Goal: Task Accomplishment & Management: Complete application form

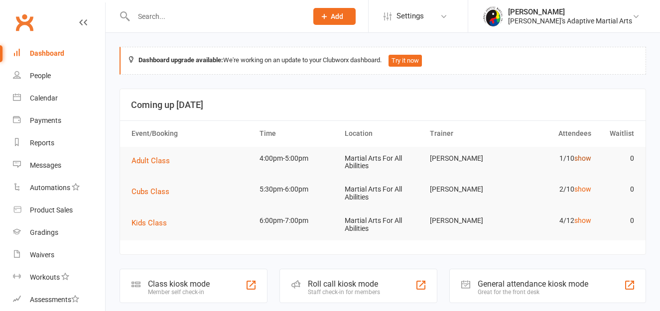
click at [584, 156] on link "show" at bounding box center [582, 158] width 17 height 8
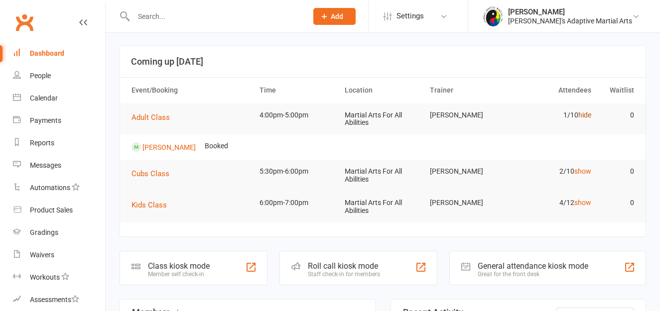
scroll to position [54, 0]
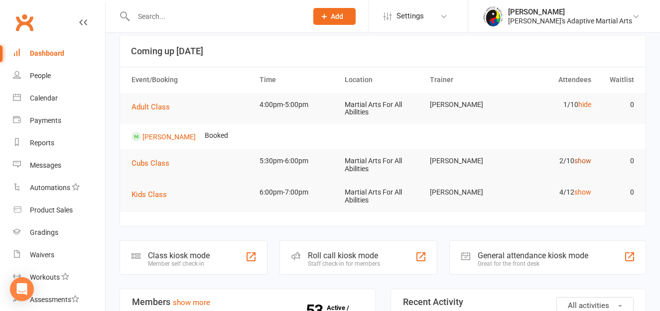
click at [584, 159] on link "show" at bounding box center [582, 161] width 17 height 8
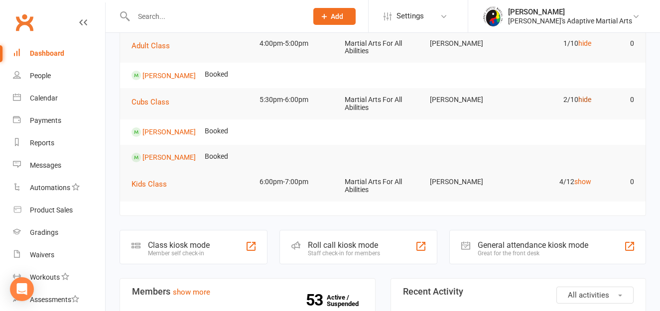
scroll to position [116, 0]
click at [585, 178] on link "show" at bounding box center [582, 181] width 17 height 8
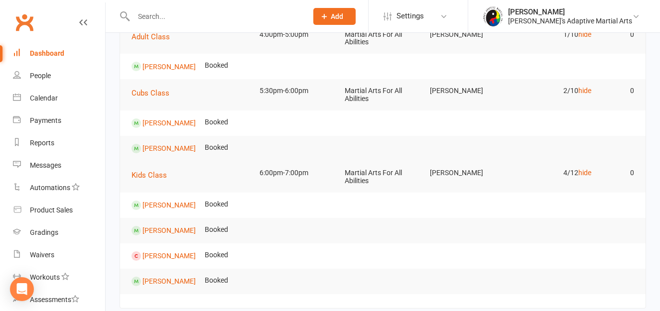
scroll to position [0, 0]
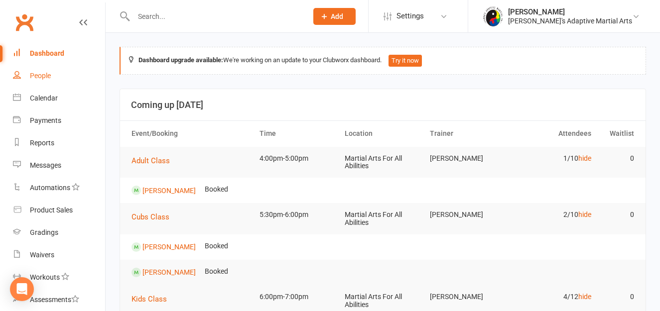
click at [38, 74] on div "People" at bounding box center [40, 76] width 21 height 8
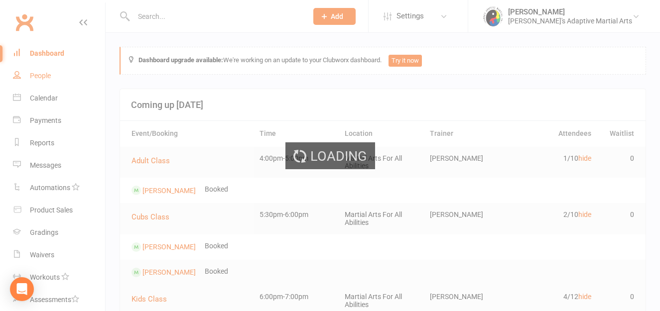
select select "100"
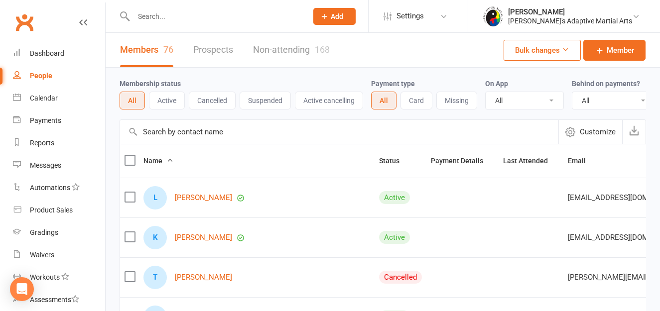
click at [129, 165] on label at bounding box center [129, 160] width 10 height 10
click at [129, 155] on input "checkbox" at bounding box center [129, 155] width 10 height 0
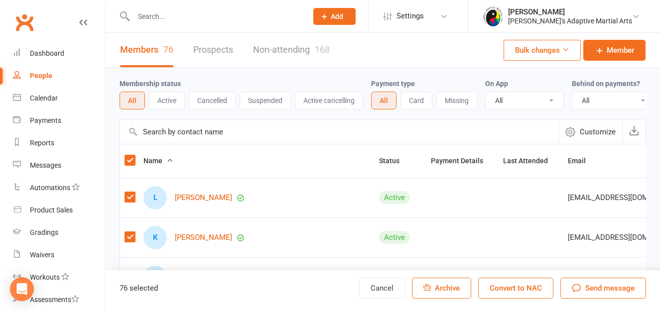
click at [584, 286] on div "Send message" at bounding box center [603, 288] width 63 height 12
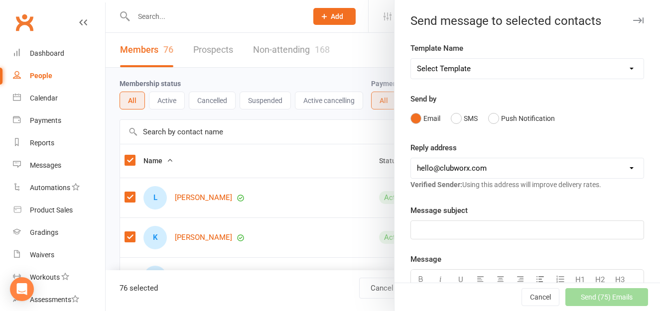
click at [497, 227] on p "﻿" at bounding box center [527, 230] width 221 height 12
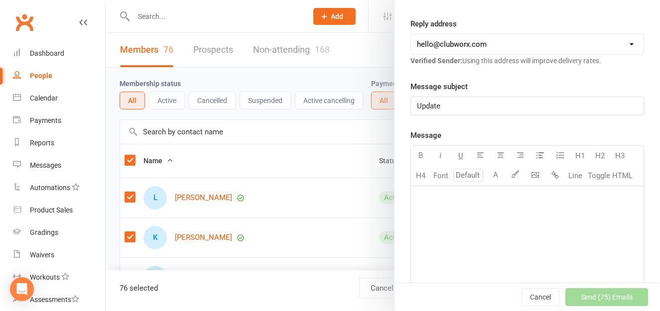
scroll to position [124, 0]
click at [497, 227] on div "﻿" at bounding box center [527, 260] width 233 height 149
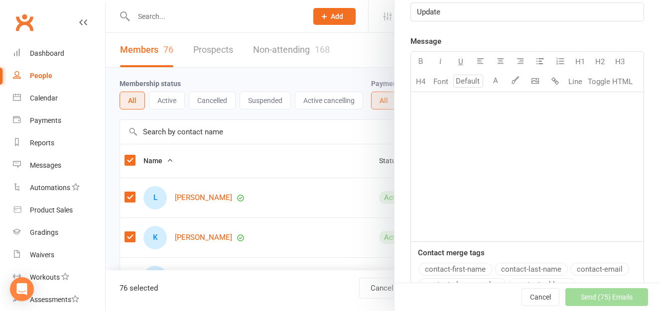
scroll to position [219, 0]
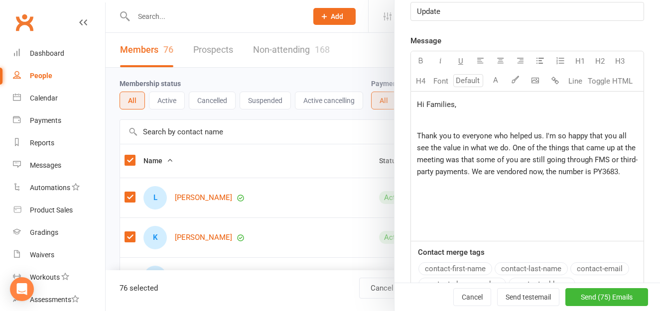
click at [467, 178] on p "Thank you to everyone who helped us. I'm so happy that you all see the value in…" at bounding box center [527, 154] width 221 height 48
click at [451, 179] on span "Thank you to everyone who helped us. I'm so happy that you all see the value in…" at bounding box center [527, 159] width 221 height 57
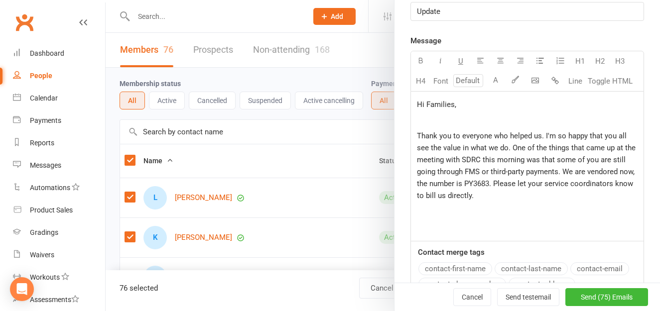
click at [543, 202] on p "Thank you to everyone who helped us. I'm so happy that you all see the value in…" at bounding box center [527, 166] width 221 height 72
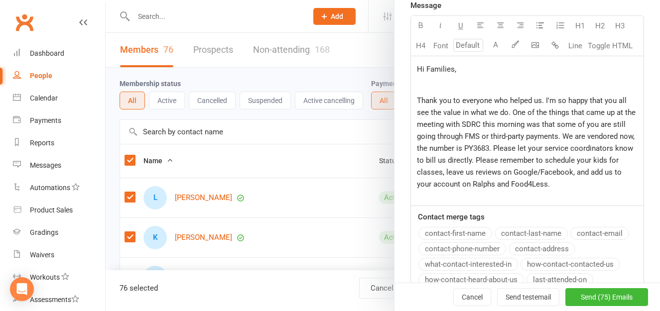
scroll to position [255, 0]
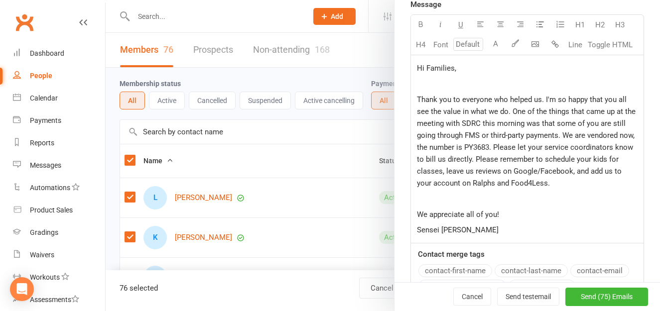
click at [530, 178] on span "Thank you to everyone who helped us. I'm so happy that you all see the value in…" at bounding box center [527, 141] width 221 height 93
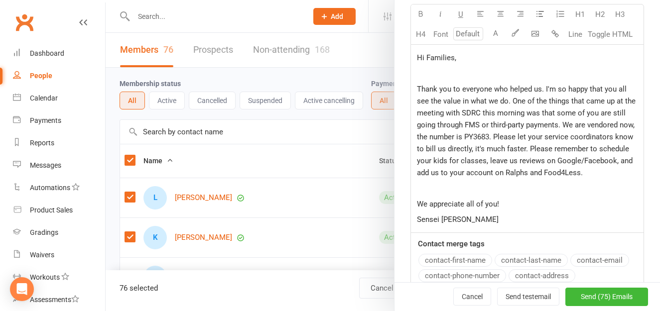
scroll to position [266, 0]
click at [581, 298] on span "Send (75) Emails" at bounding box center [607, 297] width 52 height 8
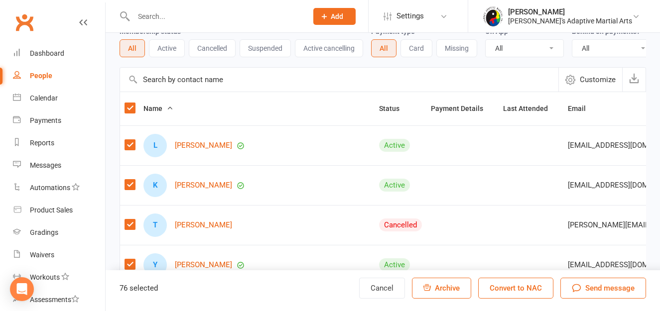
scroll to position [51, 0]
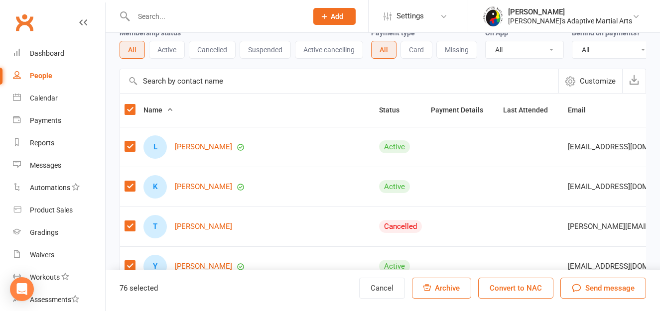
click at [129, 115] on label at bounding box center [129, 110] width 10 height 10
click at [129, 105] on input "checkbox" at bounding box center [129, 105] width 10 height 0
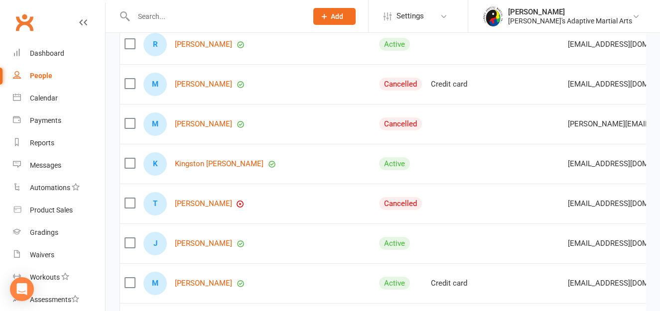
scroll to position [554, 0]
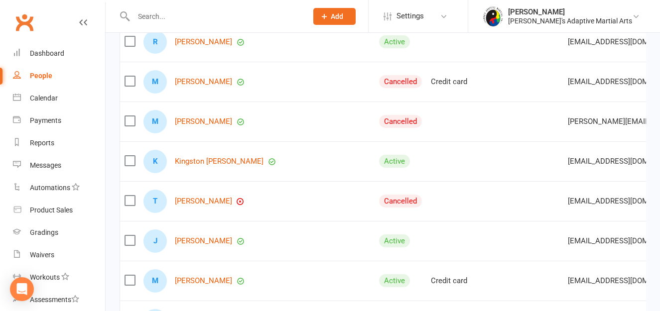
click at [128, 126] on label at bounding box center [129, 121] width 10 height 10
click at [128, 116] on input "checkbox" at bounding box center [129, 116] width 10 height 0
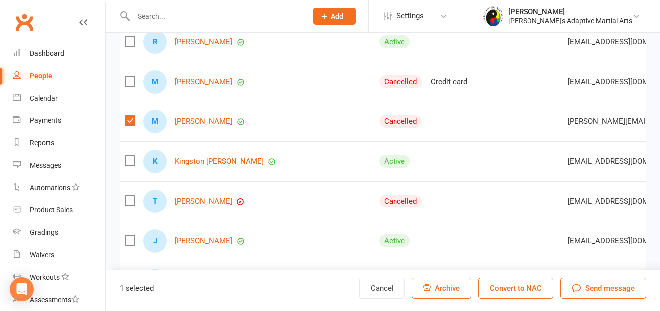
click at [127, 166] on label at bounding box center [129, 161] width 10 height 10
click at [127, 156] on input "checkbox" at bounding box center [129, 156] width 10 height 0
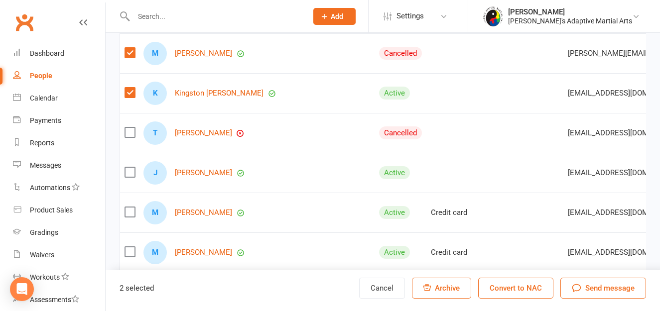
scroll to position [623, 0]
click at [129, 137] on label at bounding box center [129, 132] width 10 height 10
click at [129, 127] on input "checkbox" at bounding box center [129, 127] width 10 height 0
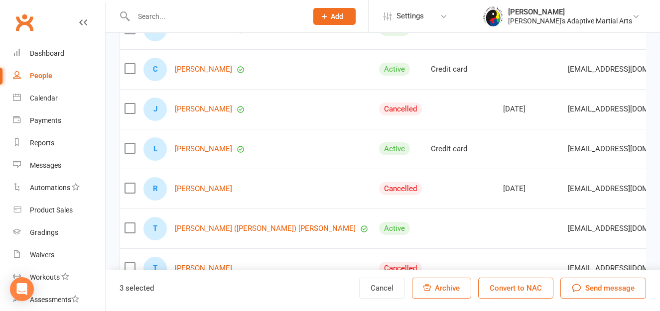
scroll to position [1006, 0]
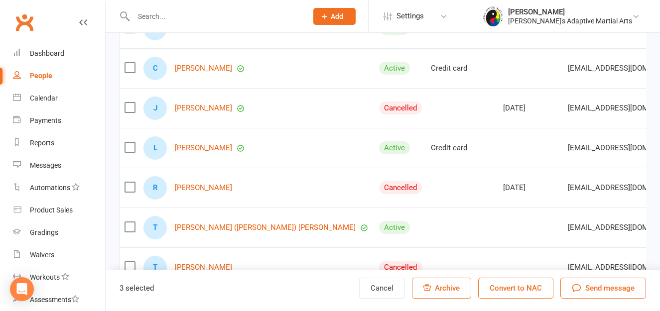
click at [128, 113] on label at bounding box center [129, 108] width 10 height 10
click at [128, 103] on input "checkbox" at bounding box center [129, 103] width 10 height 0
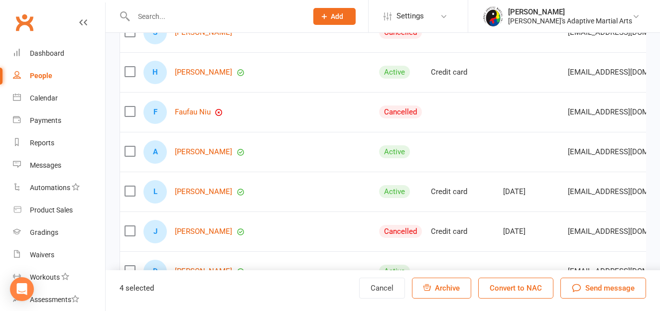
scroll to position [2197, 0]
click at [128, 116] on label at bounding box center [129, 111] width 10 height 10
click at [128, 106] on input "checkbox" at bounding box center [129, 106] width 10 height 0
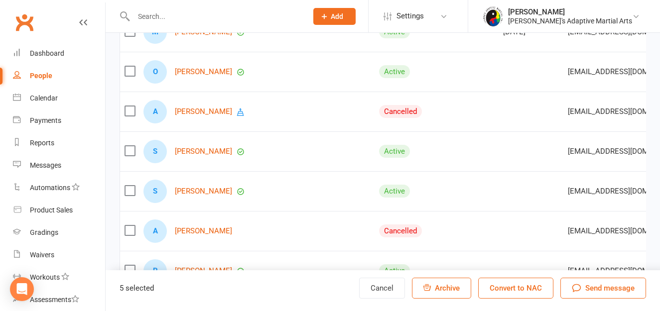
scroll to position [2716, 0]
click at [128, 116] on label at bounding box center [129, 111] width 10 height 10
click at [128, 106] on input "checkbox" at bounding box center [129, 106] width 10 height 0
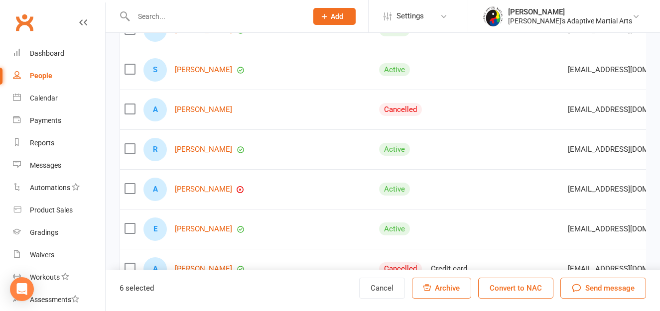
scroll to position [2837, 0]
click at [127, 114] on label at bounding box center [129, 109] width 10 height 10
click at [127, 104] on input "checkbox" at bounding box center [129, 104] width 10 height 0
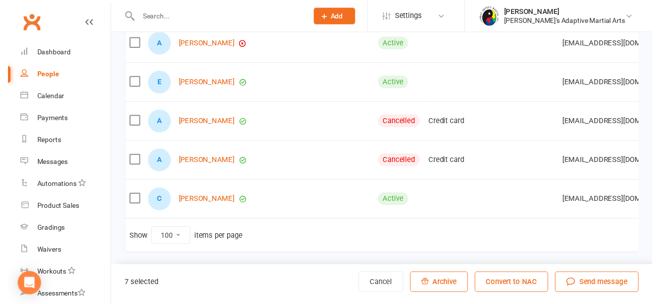
scroll to position [2989, 0]
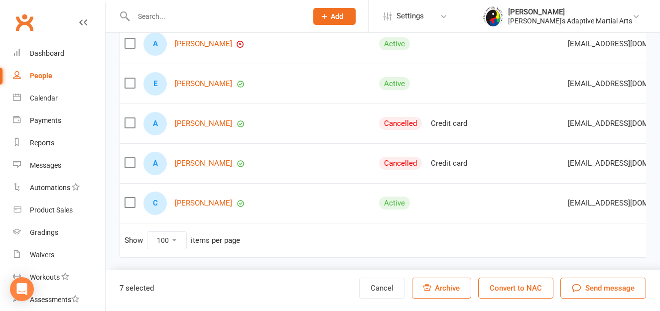
click at [127, 123] on label at bounding box center [129, 123] width 10 height 10
click at [127, 118] on input "checkbox" at bounding box center [129, 118] width 10 height 0
click at [129, 163] on label at bounding box center [129, 163] width 10 height 10
click at [129, 158] on input "checkbox" at bounding box center [129, 158] width 10 height 0
click at [437, 287] on span "Archive" at bounding box center [447, 288] width 25 height 9
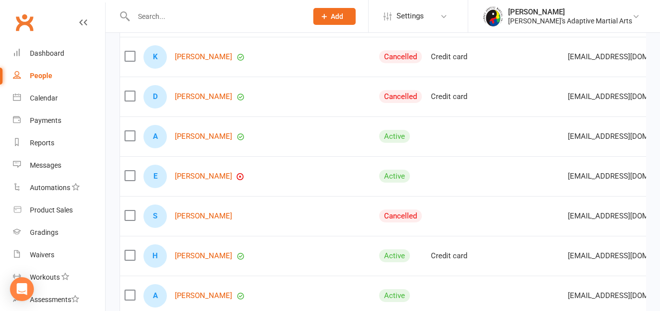
scroll to position [1850, 0]
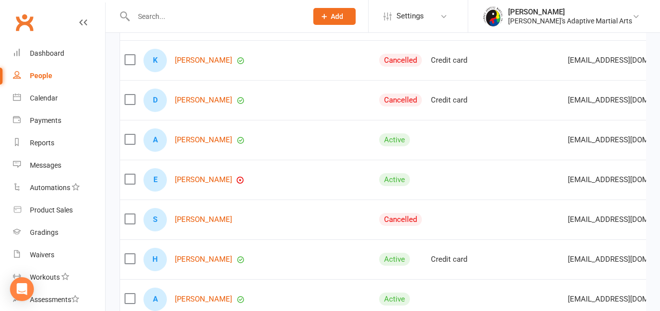
click at [128, 184] on label at bounding box center [129, 179] width 10 height 10
click at [128, 174] on input "checkbox" at bounding box center [129, 174] width 10 height 0
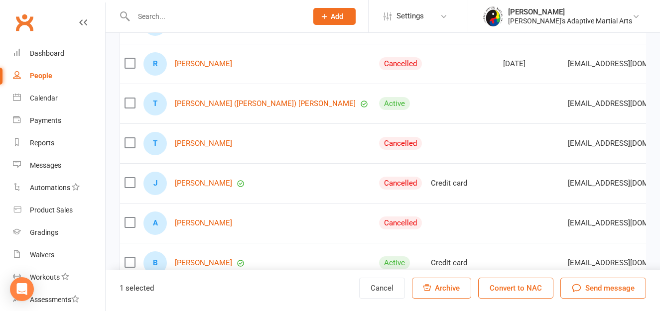
scroll to position [967, 0]
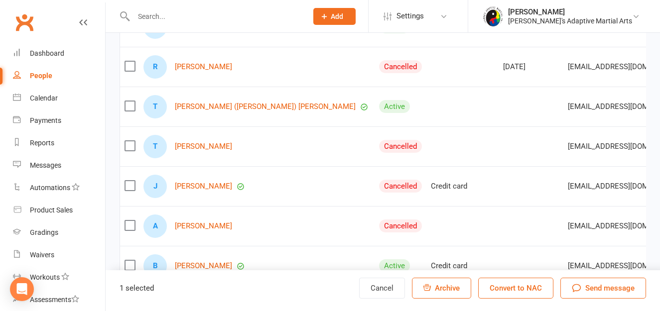
click at [128, 151] on label at bounding box center [129, 146] width 10 height 10
click at [128, 141] on input "checkbox" at bounding box center [129, 141] width 10 height 0
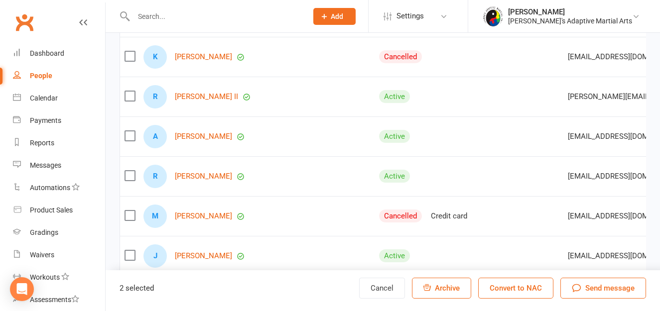
scroll to position [419, 0]
click at [128, 141] on label at bounding box center [129, 136] width 10 height 10
click at [128, 131] on input "checkbox" at bounding box center [129, 131] width 10 height 0
click at [129, 102] on label at bounding box center [129, 97] width 10 height 10
click at [129, 92] on input "checkbox" at bounding box center [129, 92] width 10 height 0
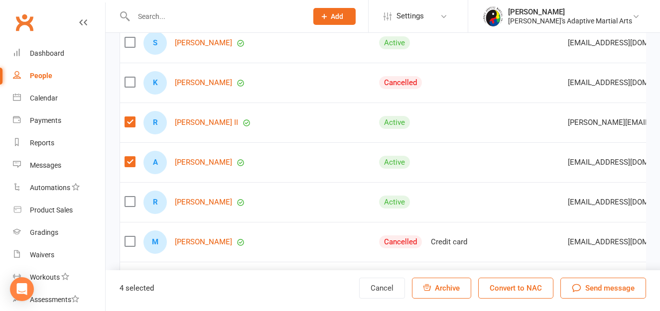
scroll to position [393, 0]
click at [129, 88] on label at bounding box center [129, 83] width 10 height 10
click at [129, 78] on input "checkbox" at bounding box center [129, 78] width 10 height 0
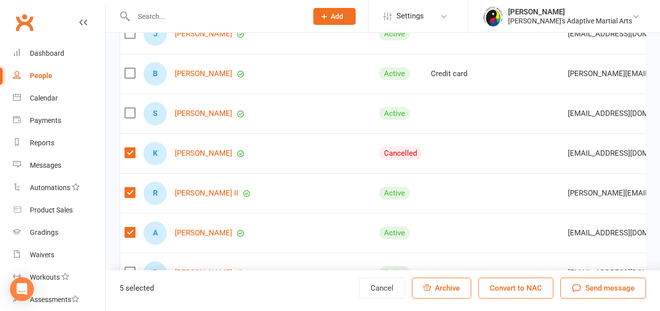
scroll to position [306, 0]
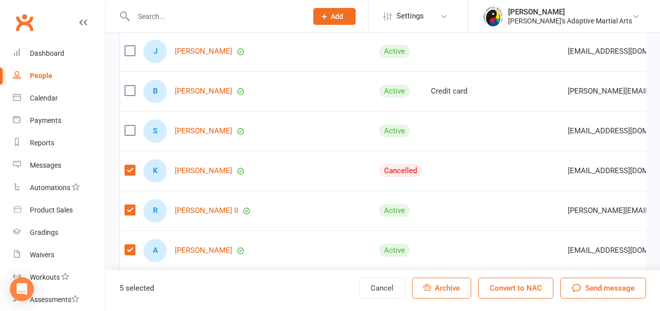
click at [129, 135] on label at bounding box center [129, 130] width 10 height 10
click at [129, 125] on input "checkbox" at bounding box center [129, 125] width 10 height 0
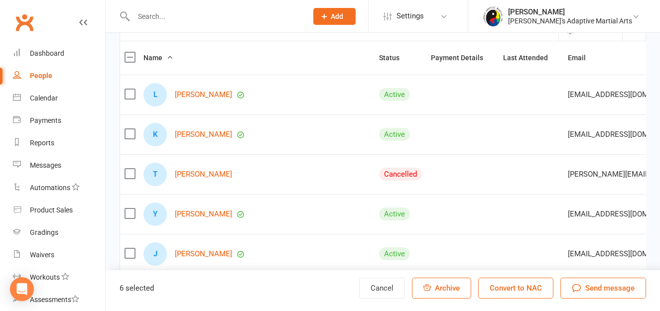
scroll to position [103, 0]
click at [129, 139] on label at bounding box center [129, 134] width 10 height 10
click at [129, 129] on input "checkbox" at bounding box center [129, 129] width 10 height 0
click at [445, 289] on span "Archive" at bounding box center [447, 288] width 25 height 9
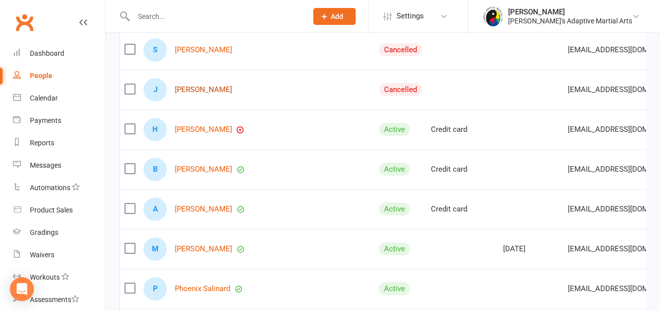
scroll to position [1981, 0]
click at [201, 94] on link "[PERSON_NAME]" at bounding box center [203, 89] width 57 height 8
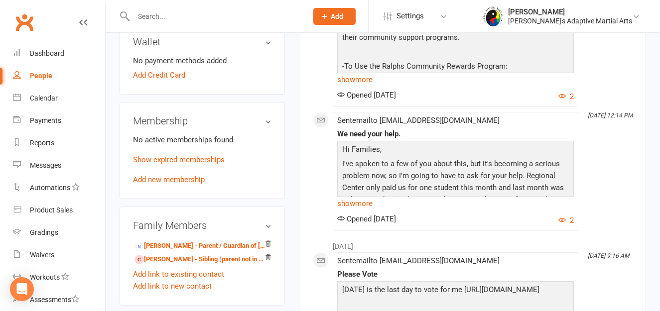
scroll to position [331, 0]
click at [182, 184] on link "Add new membership" at bounding box center [169, 179] width 72 height 9
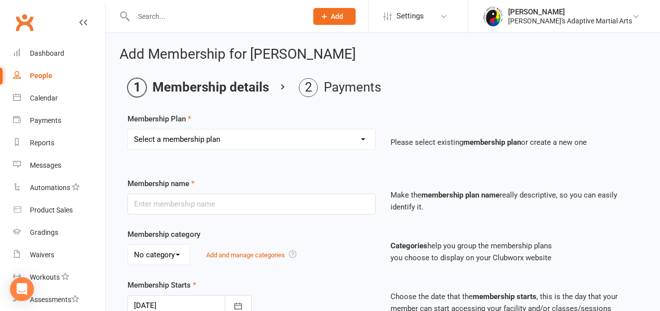
click at [365, 137] on select "Select a membership plan Create new Membership Plan Unlimited Classes $200 per …" at bounding box center [251, 139] width 247 height 20
select select "3"
click at [128, 129] on select "Select a membership plan Create new Membership Plan Unlimited Classes $200 per …" at bounding box center [251, 139] width 247 height 20
type input "SDRC"
select select "0"
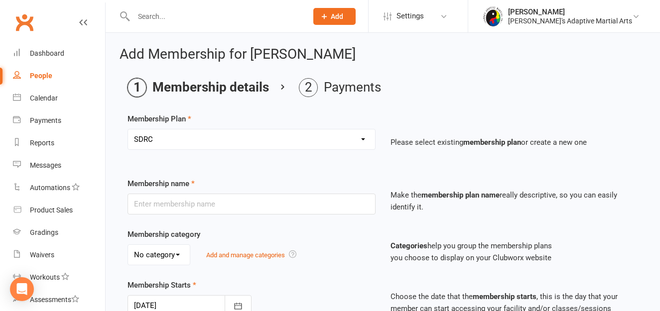
select select "2"
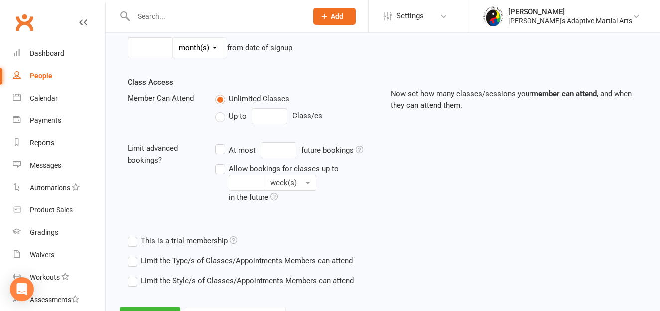
scroll to position [354, 0]
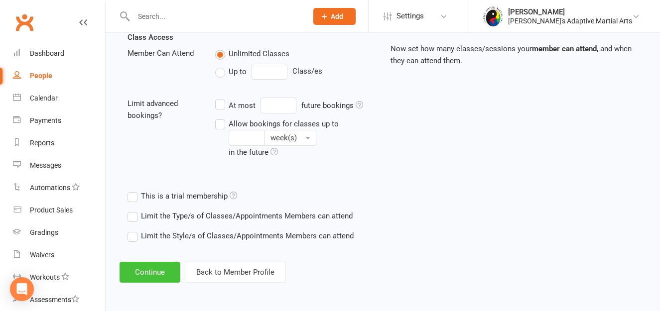
click at [157, 271] on button "Continue" at bounding box center [149, 272] width 61 height 21
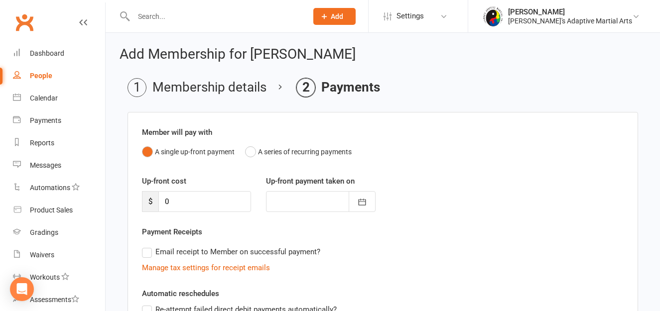
scroll to position [191, 0]
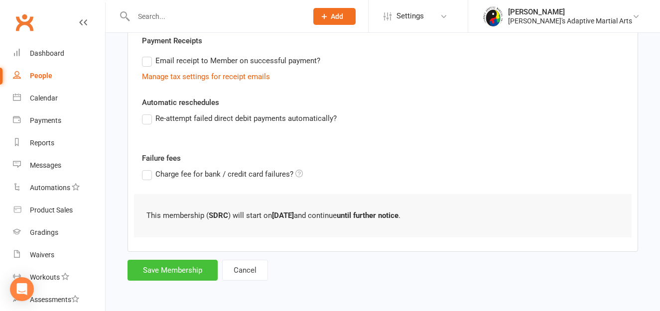
click at [172, 270] on button "Save Membership" at bounding box center [172, 270] width 90 height 21
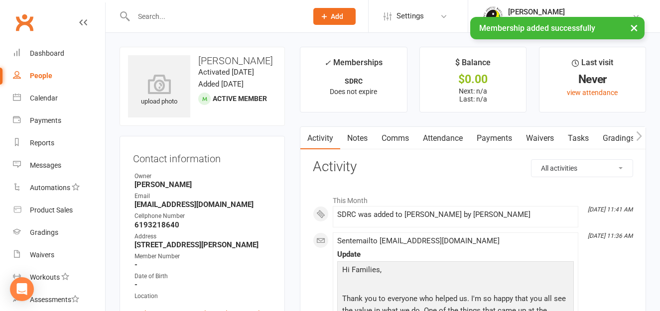
click at [40, 73] on div "People" at bounding box center [41, 76] width 22 height 8
select select "100"
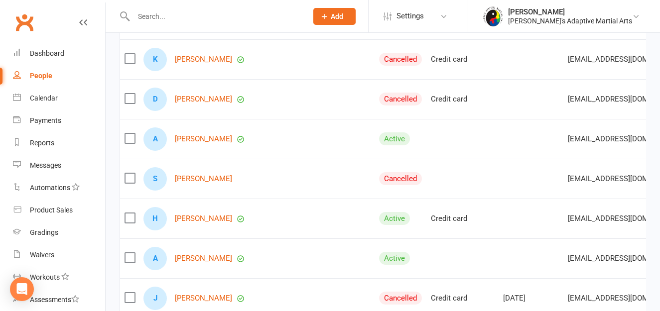
scroll to position [1613, 0]
click at [205, 183] on link "[PERSON_NAME]" at bounding box center [203, 178] width 57 height 8
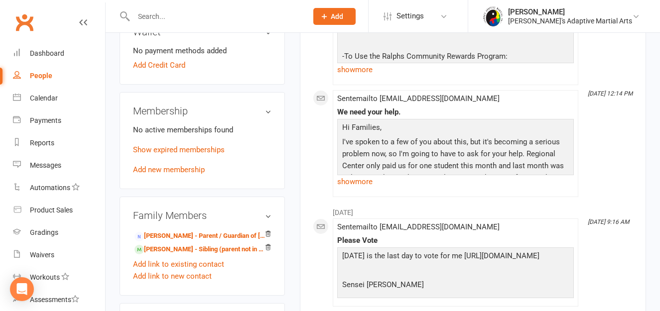
scroll to position [341, 0]
click at [193, 174] on link "Add new membership" at bounding box center [169, 169] width 72 height 9
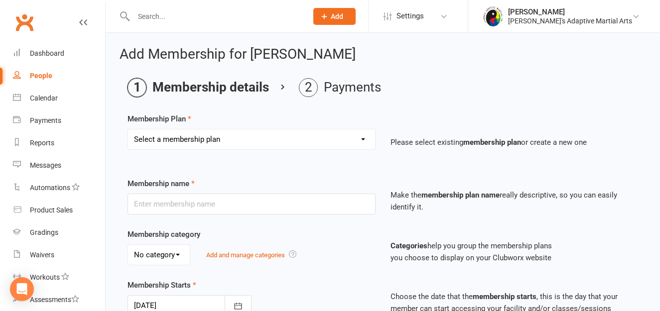
click at [361, 136] on select "Select a membership plan Create new Membership Plan Unlimited Classes $200 per …" at bounding box center [251, 139] width 247 height 20
select select "3"
click at [128, 129] on select "Select a membership plan Create new Membership Plan Unlimited Classes $200 per …" at bounding box center [251, 139] width 247 height 20
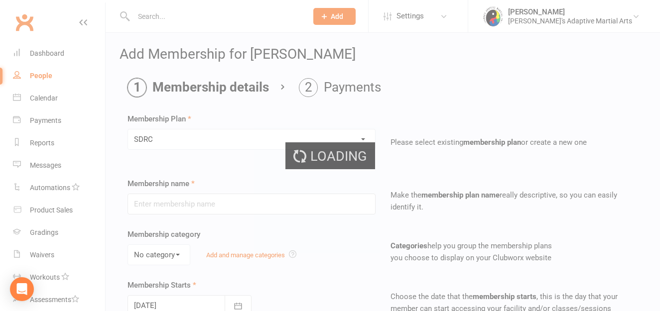
type input "SDRC"
select select "0"
select select "2"
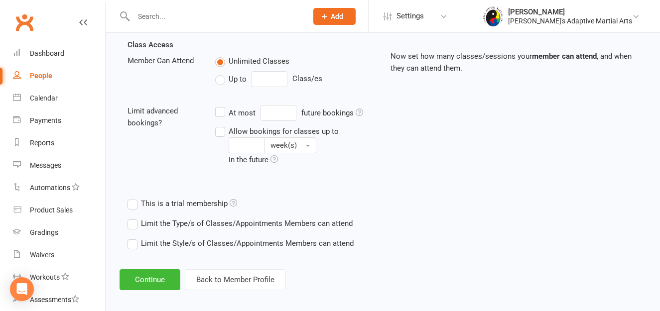
scroll to position [354, 0]
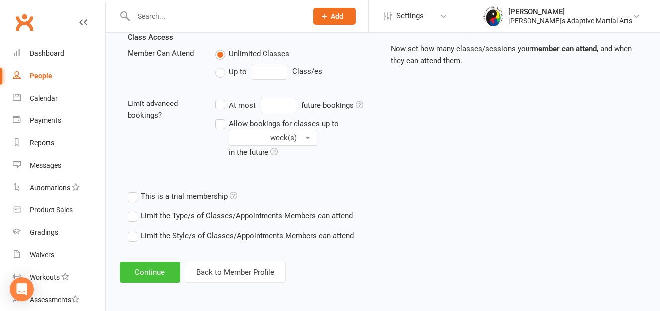
click at [158, 274] on button "Continue" at bounding box center [149, 272] width 61 height 21
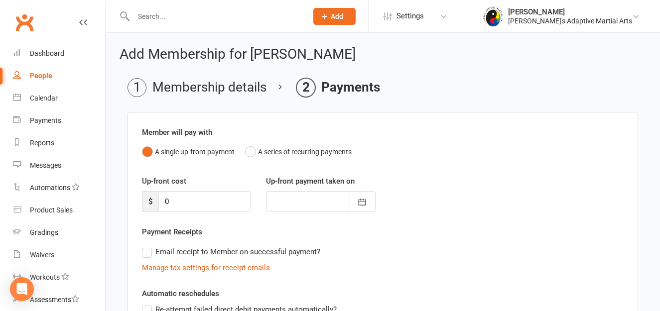
scroll to position [191, 0]
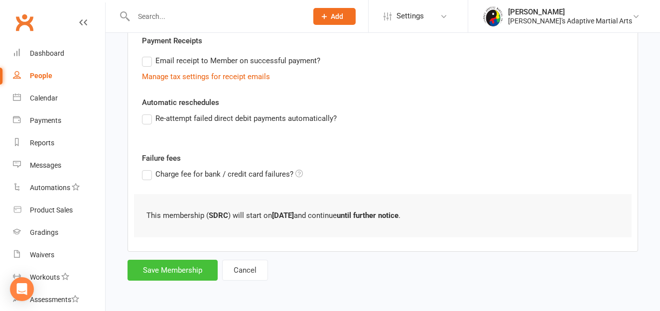
click at [158, 273] on button "Save Membership" at bounding box center [172, 270] width 90 height 21
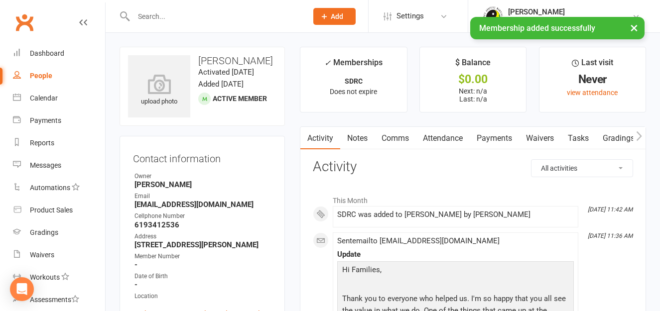
click at [45, 74] on div "People" at bounding box center [41, 76] width 22 height 8
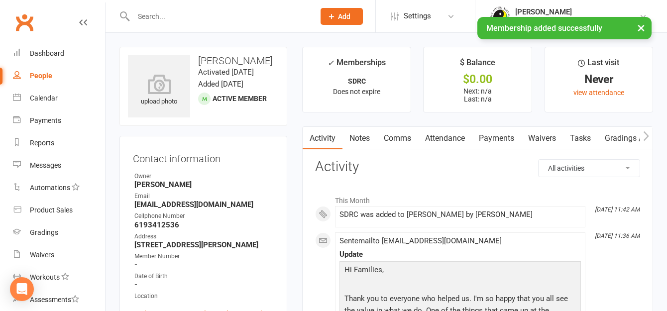
select select "100"
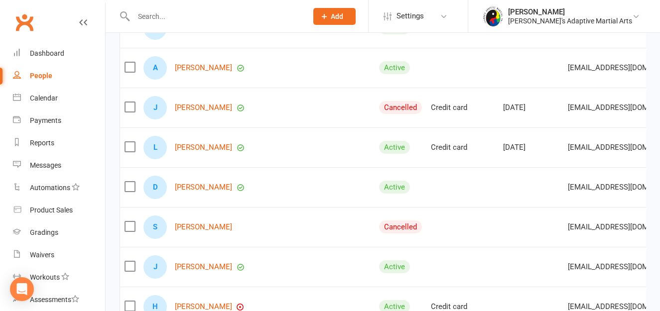
scroll to position [1803, 0]
click at [202, 112] on link "[PERSON_NAME]" at bounding box center [203, 107] width 57 height 8
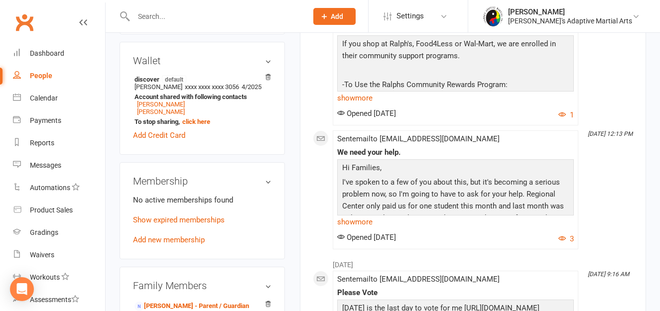
scroll to position [321, 0]
click at [186, 244] on link "Add new membership" at bounding box center [169, 239] width 72 height 9
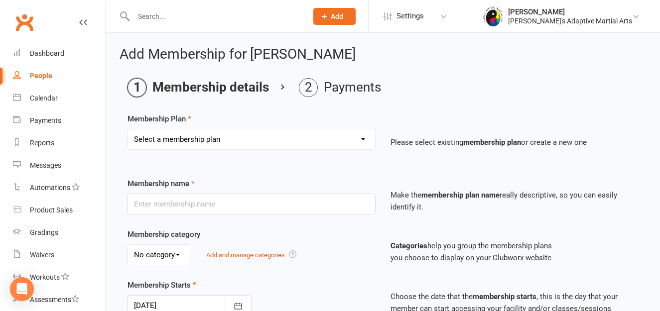
click at [363, 139] on select "Select a membership plan Create new Membership Plan Unlimited Classes $200 per …" at bounding box center [251, 139] width 247 height 20
select select "3"
click at [128, 129] on select "Select a membership plan Create new Membership Plan Unlimited Classes $200 per …" at bounding box center [251, 139] width 247 height 20
type input "SDRC"
select select "0"
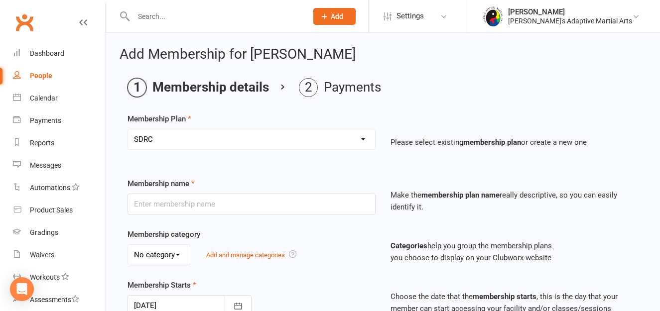
select select "2"
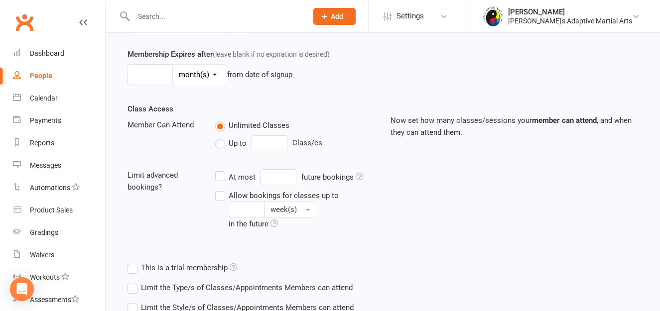
scroll to position [354, 0]
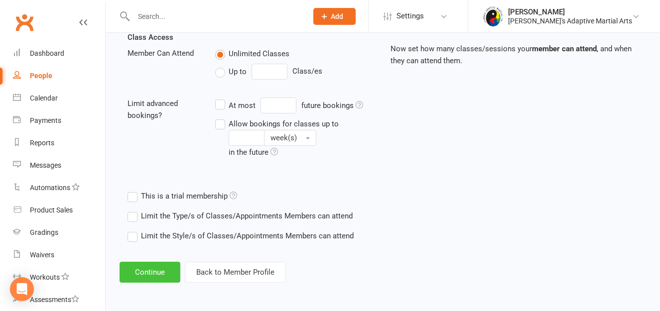
click at [130, 274] on button "Continue" at bounding box center [149, 272] width 61 height 21
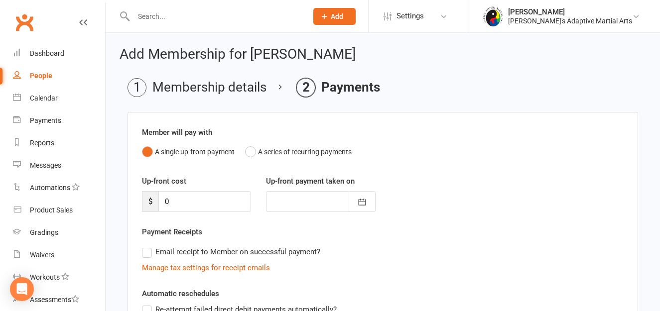
scroll to position [191, 0]
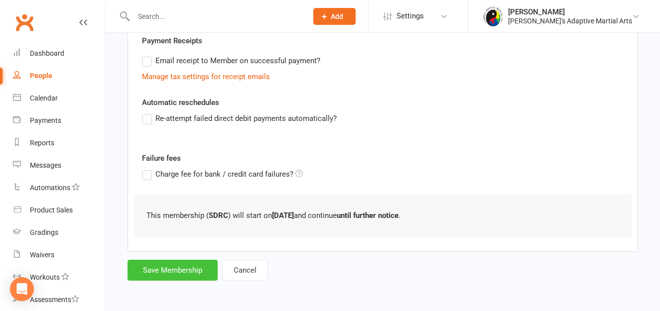
click at [176, 268] on button "Save Membership" at bounding box center [172, 270] width 90 height 21
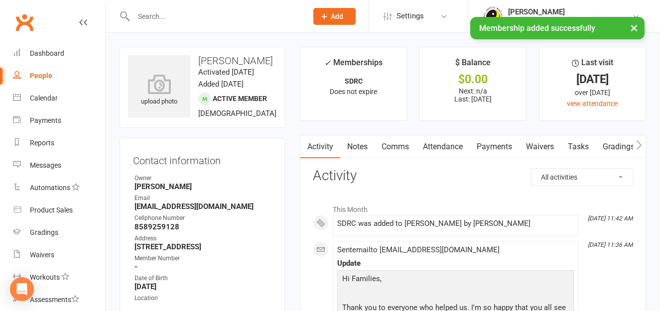
click at [47, 76] on div "People" at bounding box center [41, 76] width 22 height 8
select select "100"
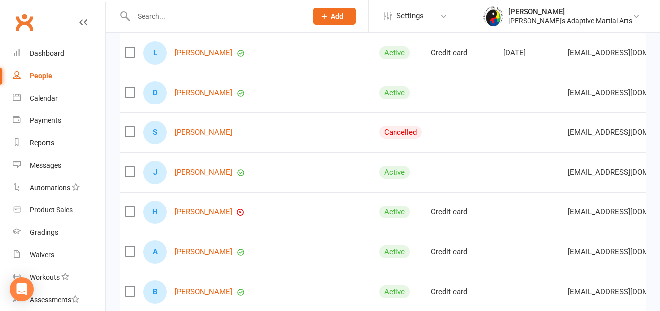
scroll to position [1898, 0]
click at [194, 136] on link "[PERSON_NAME]" at bounding box center [203, 132] width 57 height 8
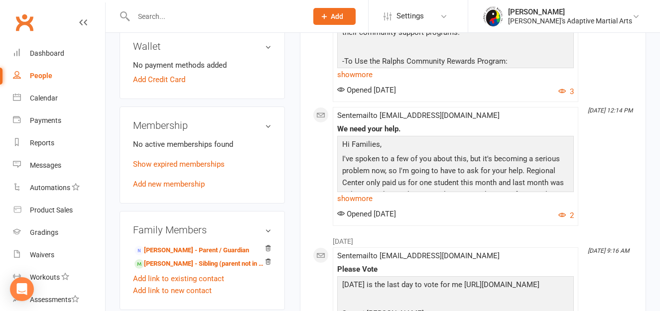
scroll to position [336, 0]
click at [192, 188] on link "Add new membership" at bounding box center [169, 183] width 72 height 9
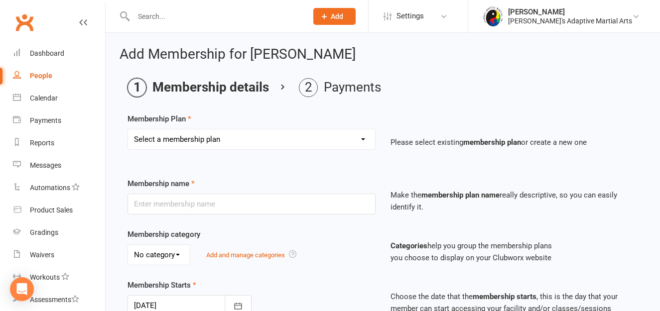
click at [362, 139] on select "Select a membership plan Create new Membership Plan Unlimited Classes $200 per …" at bounding box center [251, 139] width 247 height 20
select select "3"
click at [128, 129] on select "Select a membership plan Create new Membership Plan Unlimited Classes $200 per …" at bounding box center [251, 139] width 247 height 20
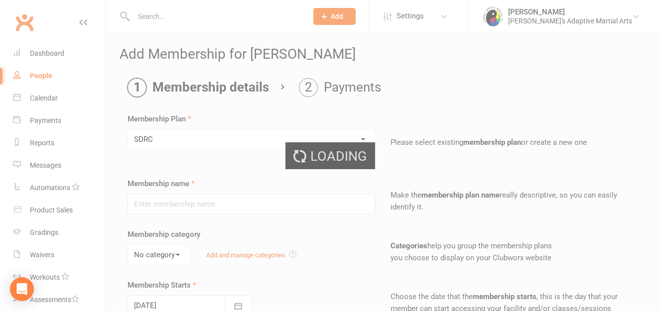
type input "SDRC"
select select "0"
select select "2"
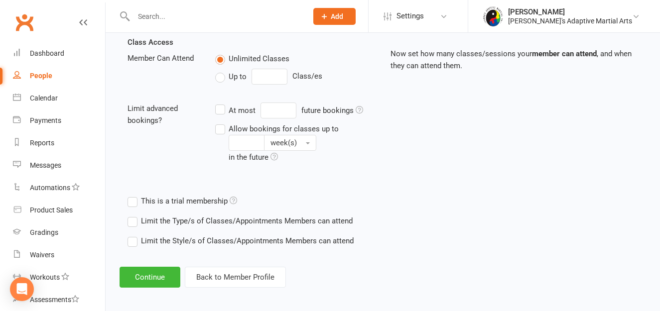
scroll to position [354, 0]
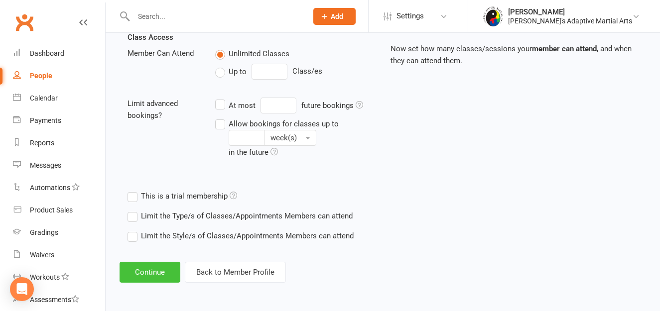
click at [156, 271] on button "Continue" at bounding box center [149, 272] width 61 height 21
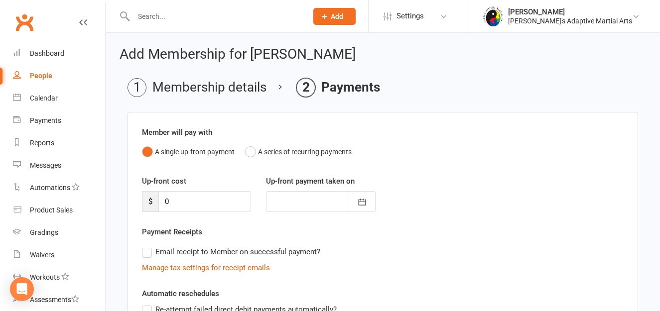
scroll to position [191, 0]
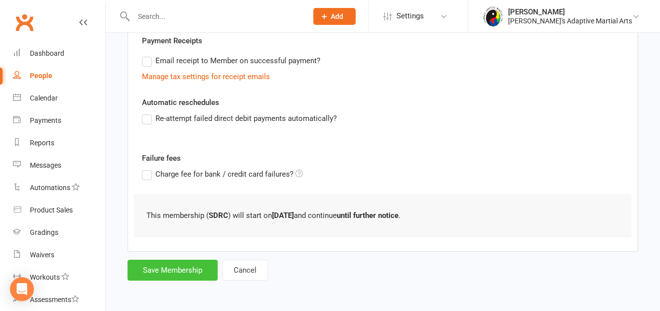
click at [179, 266] on button "Save Membership" at bounding box center [172, 270] width 90 height 21
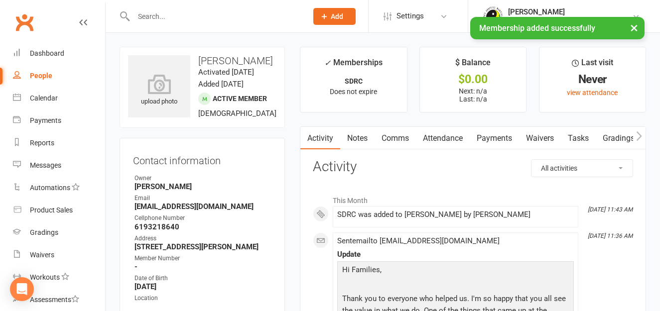
click at [41, 74] on div "People" at bounding box center [41, 76] width 22 height 8
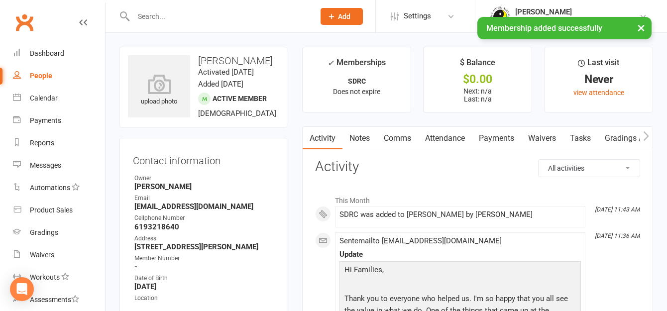
select select "100"
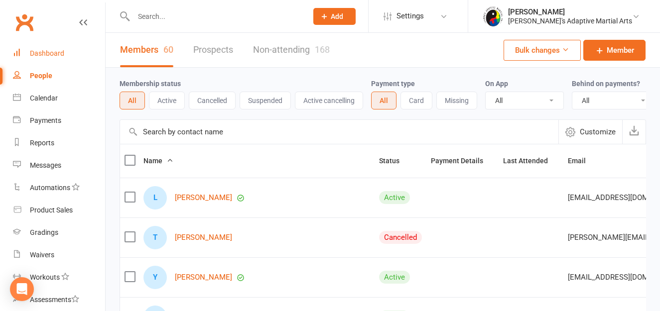
click at [54, 52] on div "Dashboard" at bounding box center [47, 53] width 34 height 8
